Goal: Use online tool/utility: Utilize a website feature to perform a specific function

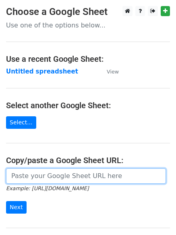
click at [55, 176] on input "url" at bounding box center [86, 175] width 160 height 15
paste input "[URL][DOMAIN_NAME]"
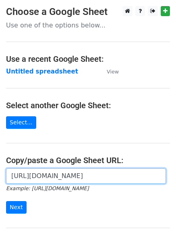
scroll to position [0, 182]
type input "[URL][DOMAIN_NAME]"
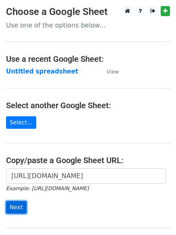
click at [15, 204] on input "Next" at bounding box center [16, 207] width 21 height 13
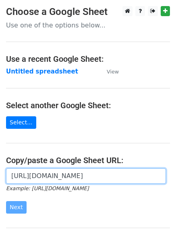
click at [44, 174] on input "[URL][DOMAIN_NAME]" at bounding box center [86, 175] width 160 height 15
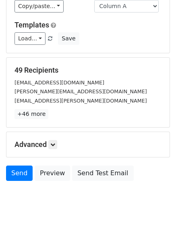
scroll to position [67, 0]
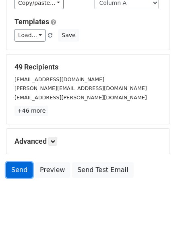
click at [10, 165] on link "Send" at bounding box center [19, 169] width 27 height 15
